Goal: Navigation & Orientation: Find specific page/section

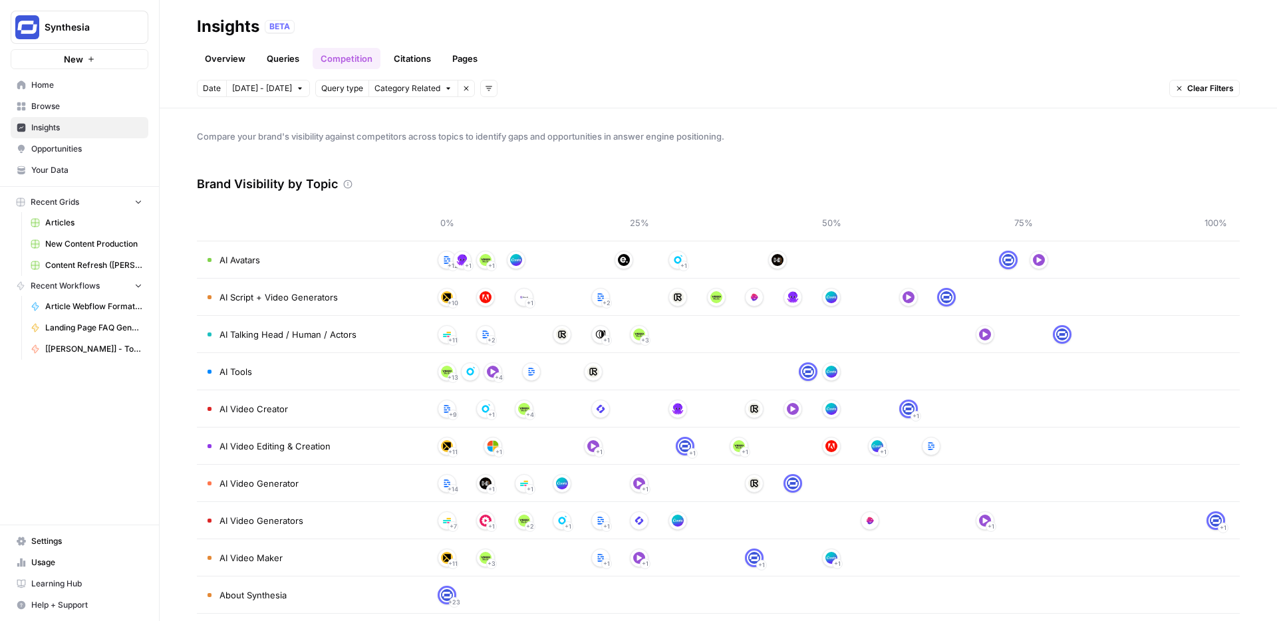
click at [55, 105] on span "Browse" at bounding box center [86, 106] width 111 height 12
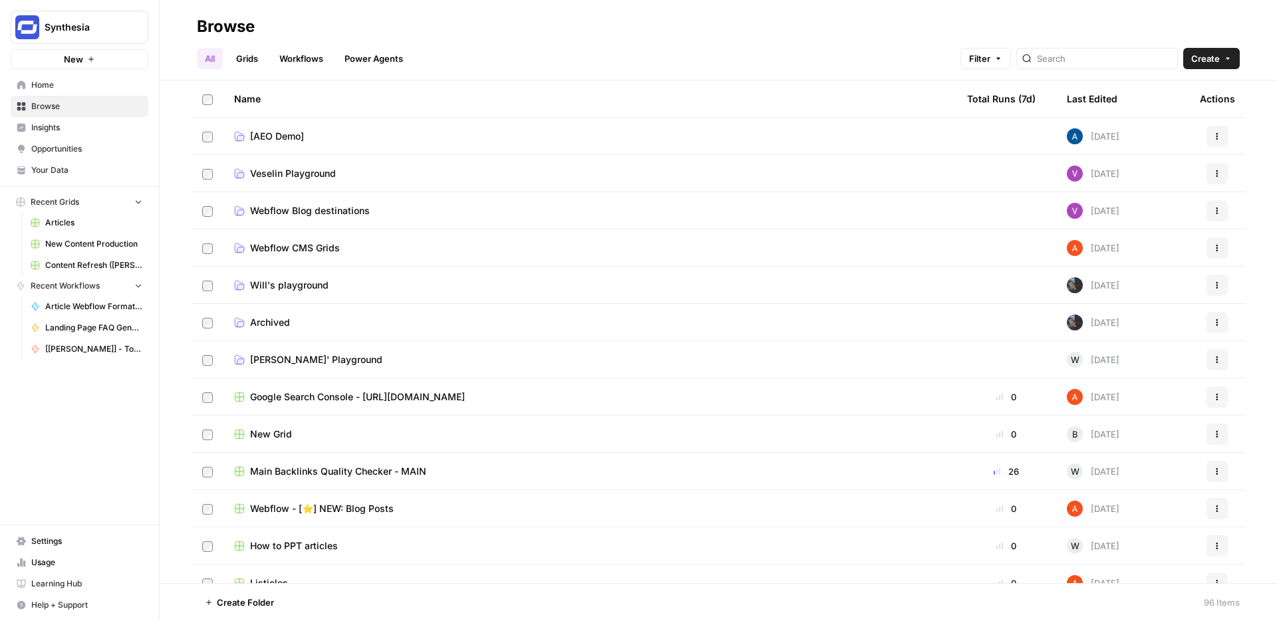
click at [61, 134] on link "Insights" at bounding box center [80, 127] width 138 height 21
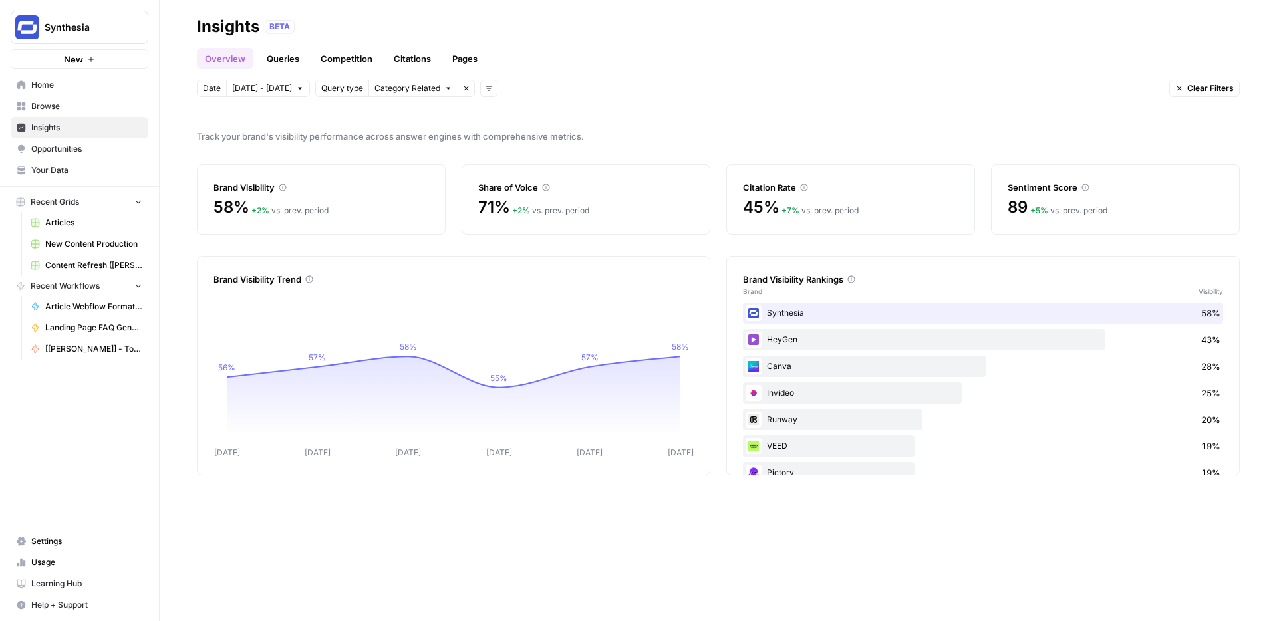
click at [287, 58] on link "Queries" at bounding box center [283, 58] width 49 height 21
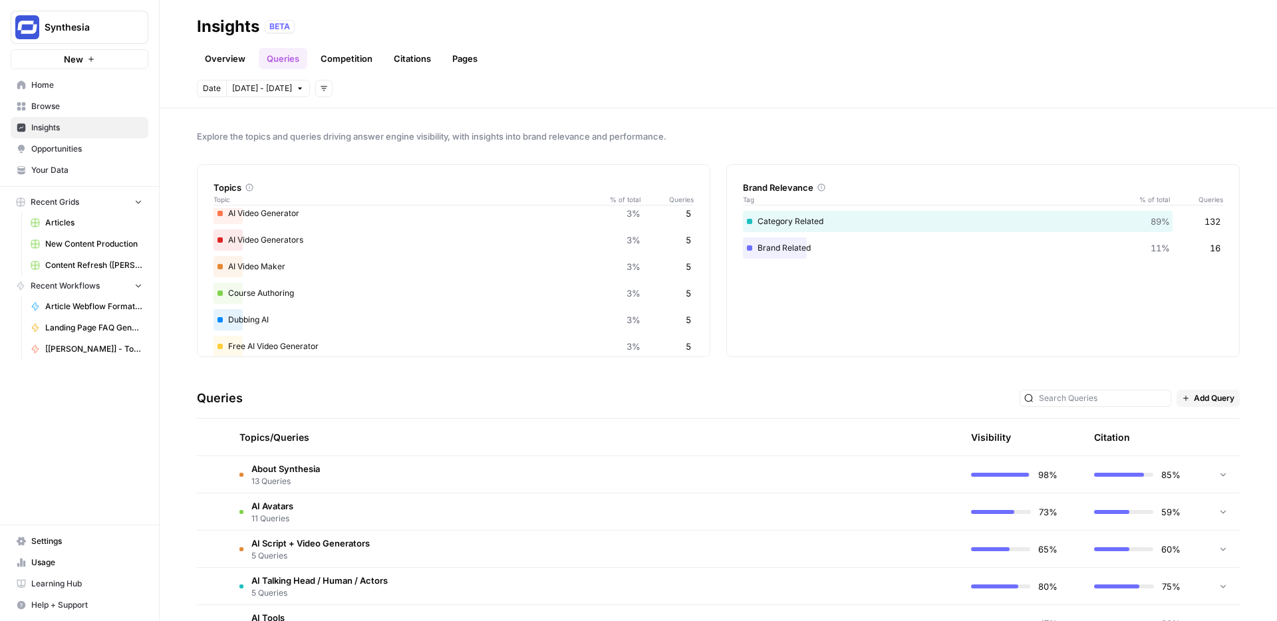
click at [346, 57] on link "Competition" at bounding box center [347, 58] width 68 height 21
